Goal: Communication & Community: Answer question/provide support

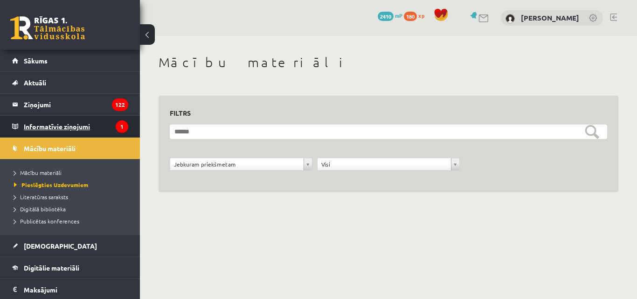
click at [61, 124] on legend "Informatīvie ziņojumi 1" at bounding box center [76, 126] width 105 height 21
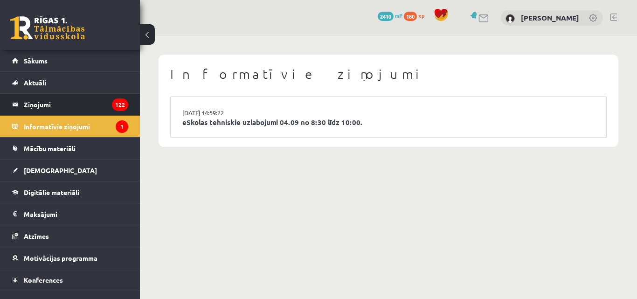
click at [77, 100] on legend "Ziņojumi 122" at bounding box center [76, 104] width 105 height 21
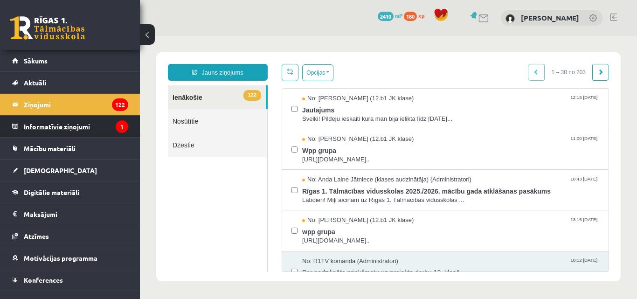
click at [55, 129] on legend "Informatīvie ziņojumi 1" at bounding box center [76, 126] width 105 height 21
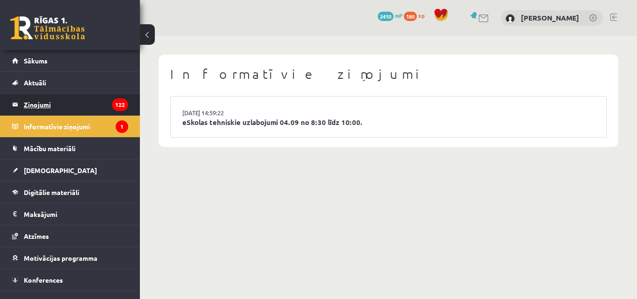
click at [55, 105] on legend "Ziņojumi 122" at bounding box center [76, 104] width 105 height 21
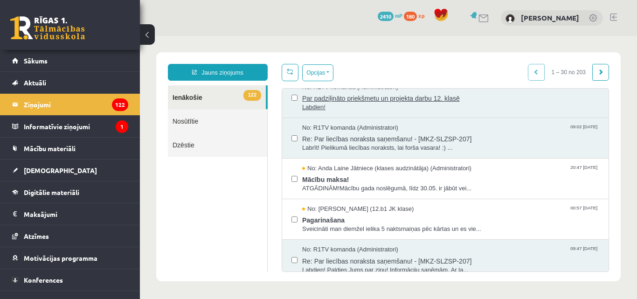
scroll to position [233, 0]
